Goal: Information Seeking & Learning: Learn about a topic

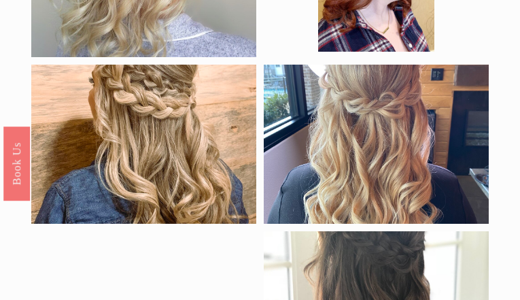
scroll to position [1320, 0]
